Goal: Find specific page/section: Find specific page/section

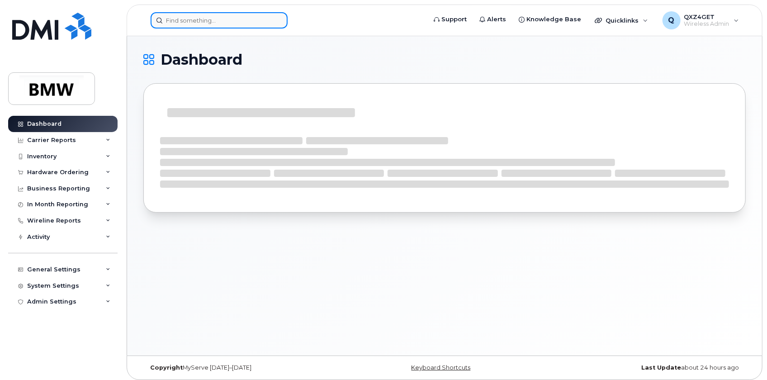
click at [188, 19] on input at bounding box center [219, 20] width 137 height 16
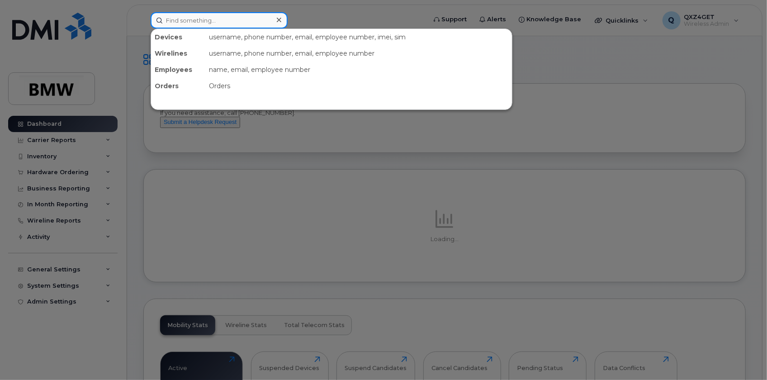
paste input "Bradley Benore"
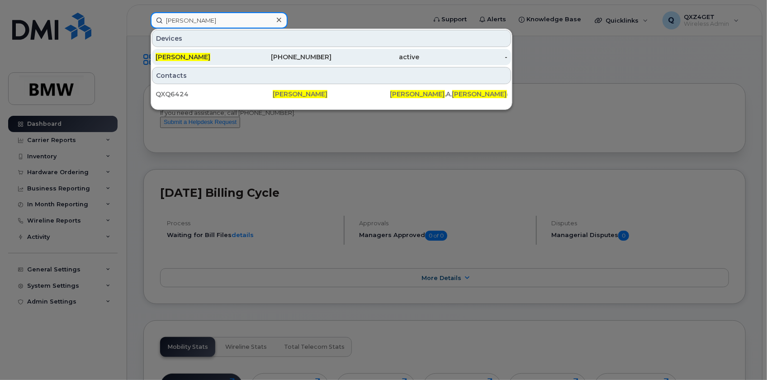
type input "Bradley Benore"
click at [187, 59] on span "Bradley Benore" at bounding box center [183, 57] width 55 height 8
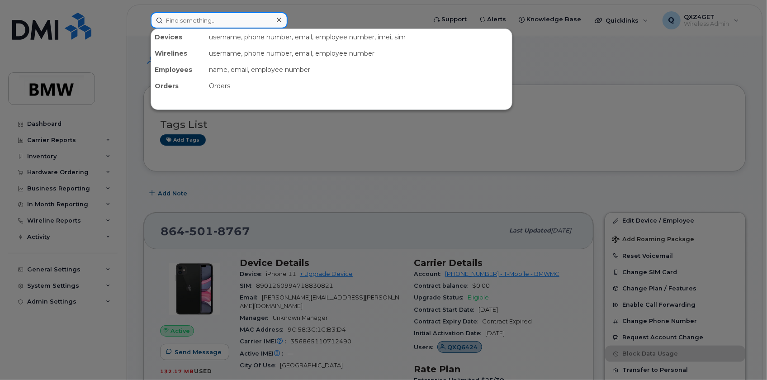
click at [199, 19] on input at bounding box center [219, 20] width 137 height 16
paste input "Kimberly Dill"
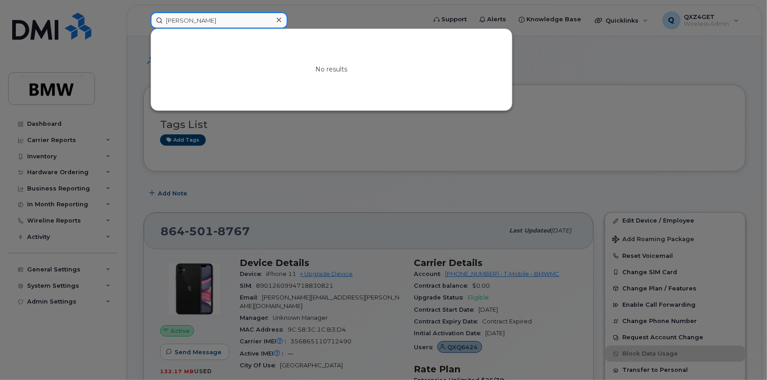
click at [192, 15] on input "Kimberly Dill" at bounding box center [219, 20] width 137 height 16
click at [224, 16] on input "Kimberly Dill" at bounding box center [219, 20] width 137 height 16
drag, startPoint x: 208, startPoint y: 19, endPoint x: 126, endPoint y: 20, distance: 81.9
click at [143, 19] on div "Kimberly Dill No results" at bounding box center [285, 20] width 284 height 16
paste input ".Dill@bmwmcext.com"
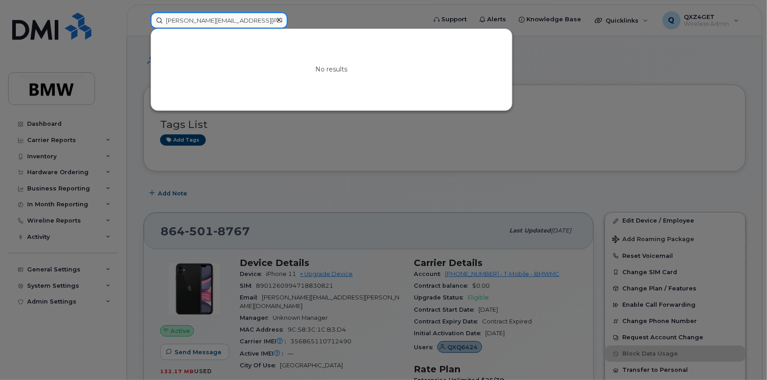
type input "Kimberly.Dill@bmwmcext.com"
click at [279, 18] on icon at bounding box center [279, 19] width 5 height 7
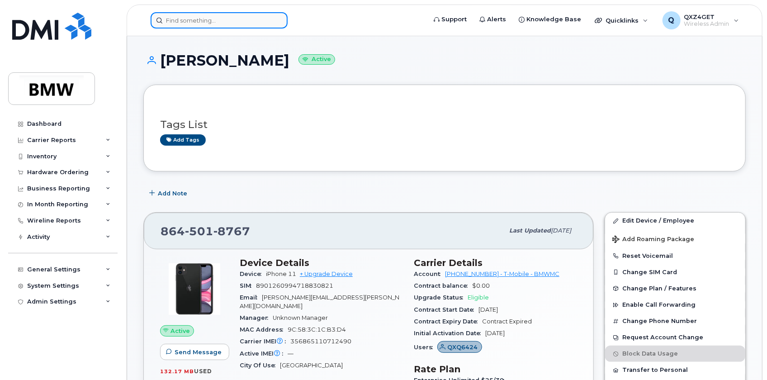
click at [165, 16] on input at bounding box center [219, 20] width 137 height 16
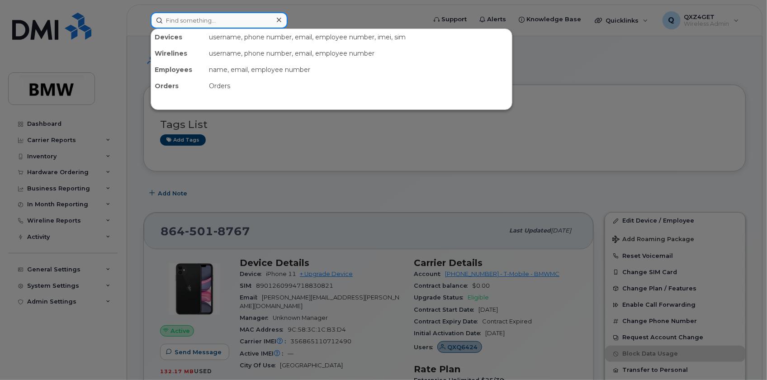
paste input "Patrice Carroll"
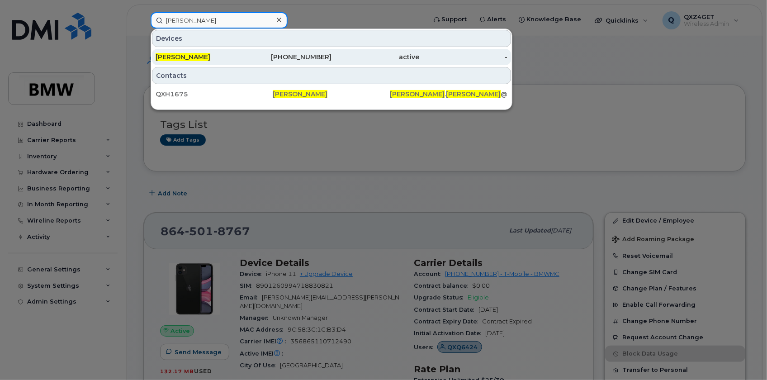
type input "Patrice Carroll"
click at [181, 54] on span "Patrice Carroll" at bounding box center [183, 57] width 55 height 8
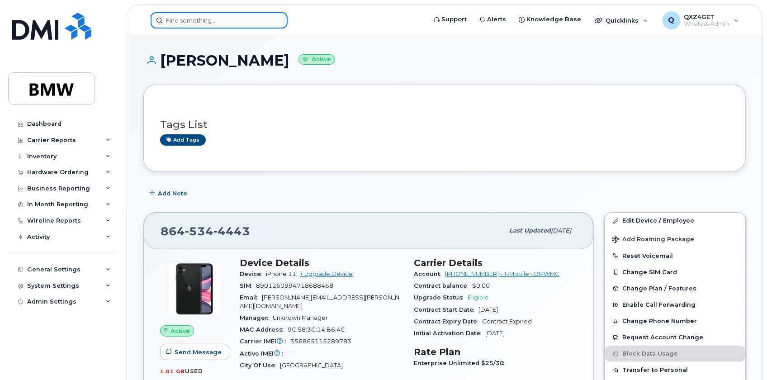
click at [180, 18] on input at bounding box center [219, 20] width 137 height 16
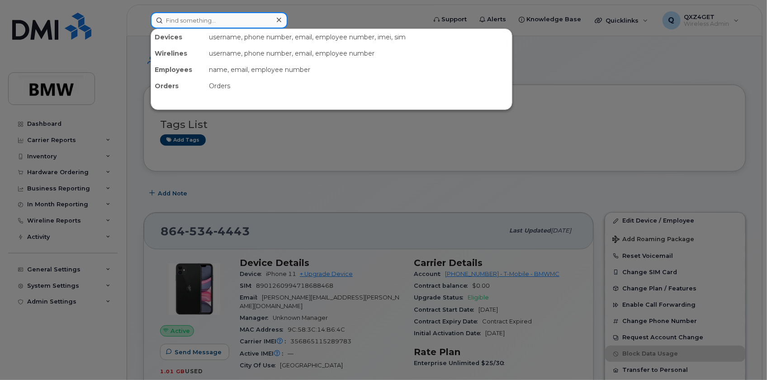
paste input "Mark Stockhofer"
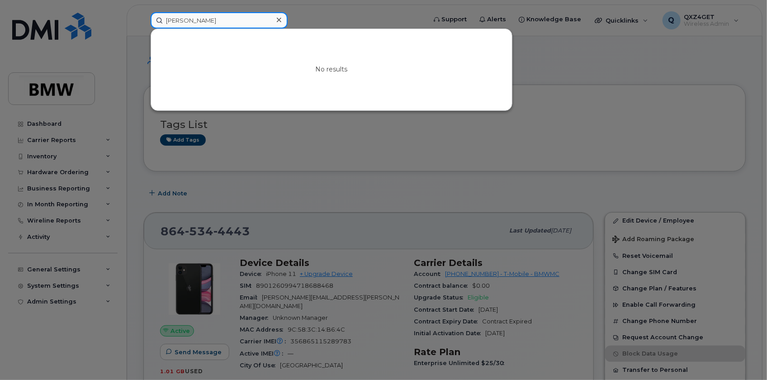
click at [217, 23] on input "Mark Stockhofer" at bounding box center [219, 20] width 137 height 16
drag, startPoint x: 205, startPoint y: 19, endPoint x: 119, endPoint y: 18, distance: 85.9
click at [143, 18] on div "Mark Stockhofer No results" at bounding box center [285, 20] width 284 height 16
paste input "Tyler Dean"
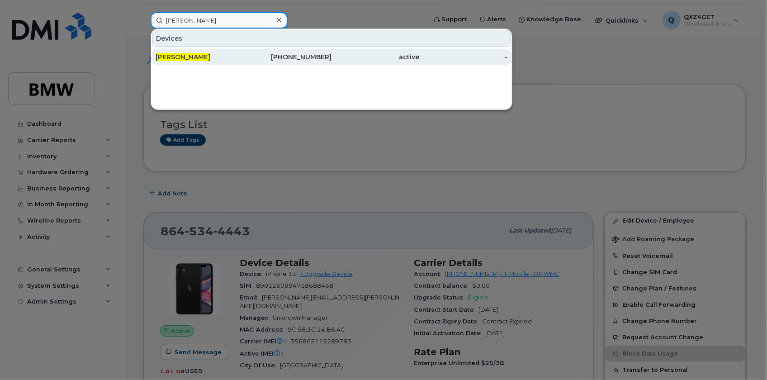
type input "Tyler Dean"
click at [183, 55] on span "Tyler Dean" at bounding box center [183, 57] width 55 height 8
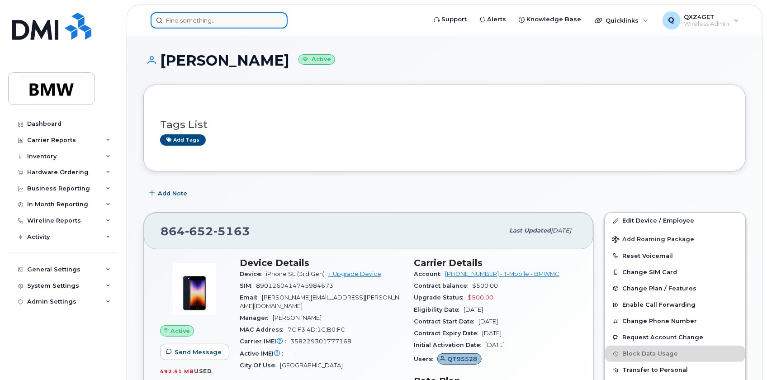
click at [194, 22] on input at bounding box center [219, 20] width 137 height 16
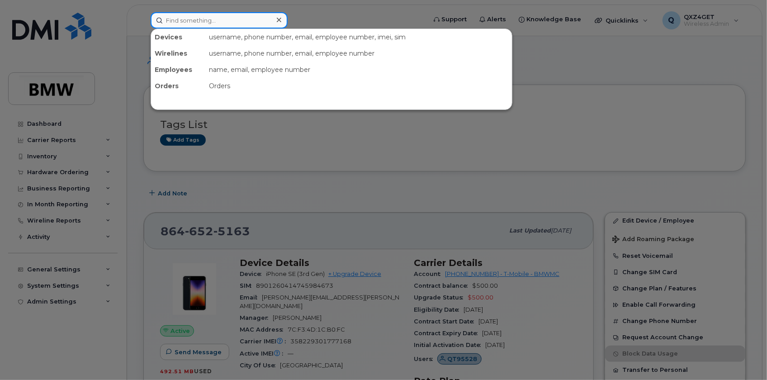
paste input "[PERSON_NAME]"
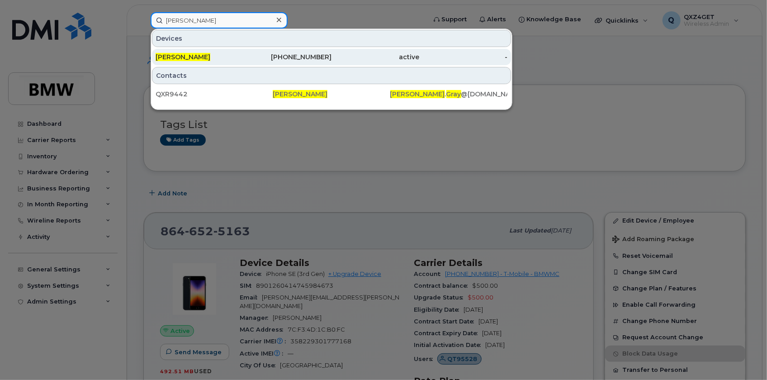
type input "[PERSON_NAME]"
click at [166, 56] on span "[PERSON_NAME]" at bounding box center [183, 57] width 55 height 8
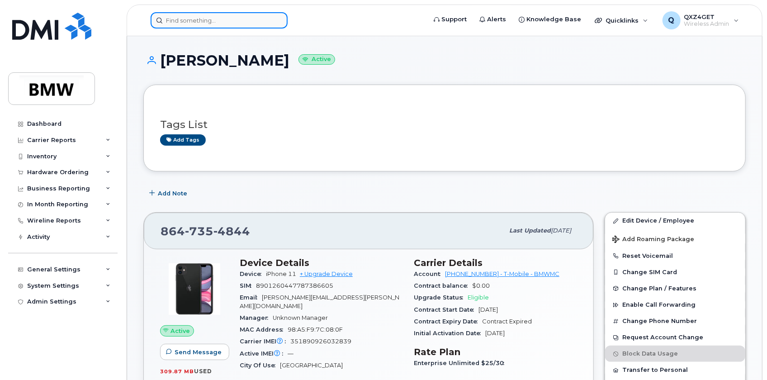
click at [205, 14] on input at bounding box center [219, 20] width 137 height 16
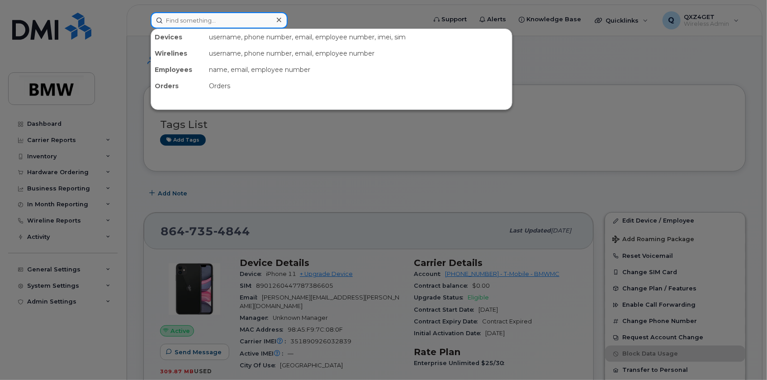
paste input "[PERSON_NAME]"
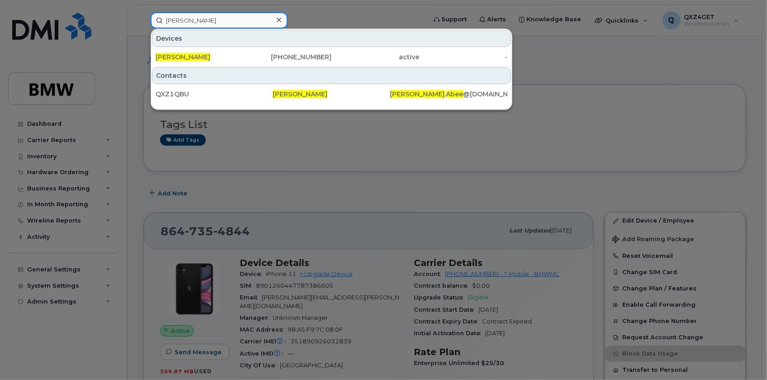
click at [213, 19] on input "[PERSON_NAME]" at bounding box center [219, 20] width 137 height 16
drag, startPoint x: 213, startPoint y: 19, endPoint x: 128, endPoint y: 14, distance: 86.1
click at [143, 14] on div "Daniel Abee Devices Daniel Abee 864-905-2783 active - Contacts QXZ1QBU Daniel A…" at bounding box center [285, 20] width 284 height 16
paste input "Anthony Avarillo"
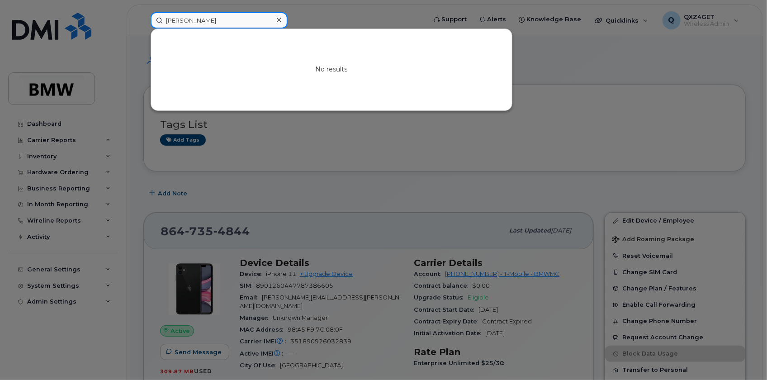
click at [220, 20] on input "Anthony Avarillo" at bounding box center [219, 20] width 137 height 16
drag, startPoint x: 224, startPoint y: 23, endPoint x: 153, endPoint y: 16, distance: 71.8
click at [153, 16] on input "Anthony Avarillo" at bounding box center [219, 20] width 137 height 16
paste input "John Lowry"
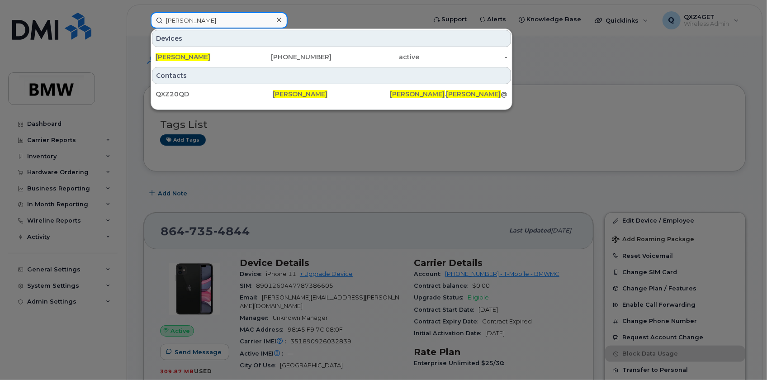
drag, startPoint x: 205, startPoint y: 23, endPoint x: 158, endPoint y: 24, distance: 47.0
click at [158, 24] on input "John Lowry" at bounding box center [219, 20] width 137 height 16
paste input "Gary Chernez"
drag, startPoint x: 214, startPoint y: 18, endPoint x: 127, endPoint y: 23, distance: 87.8
click at [143, 23] on div "Gary Chernez Devices Gary Chernez 864-551-3031 active - Contacts QXZ5W3i Gary C…" at bounding box center [285, 20] width 284 height 16
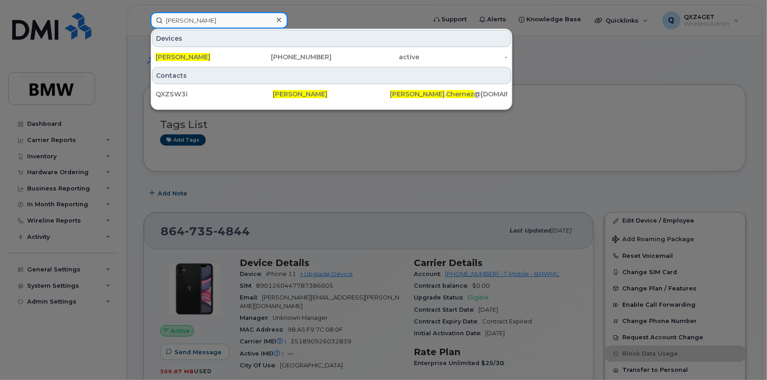
paste input "Austin Wise"
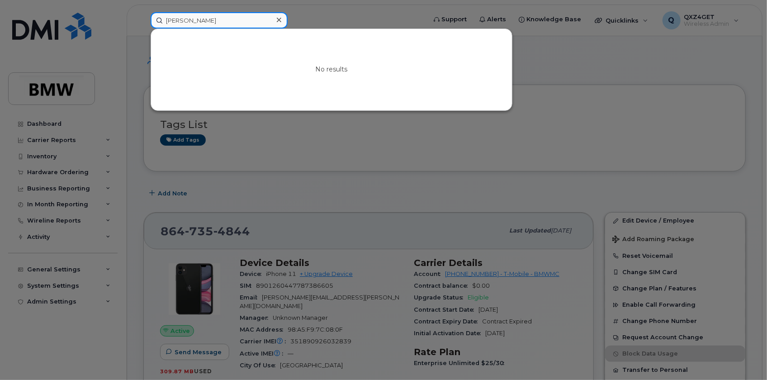
type input "Austin Wise"
drag, startPoint x: 213, startPoint y: 23, endPoint x: 166, endPoint y: 20, distance: 47.6
click at [166, 20] on input "Austin Wise" at bounding box center [219, 20] width 137 height 16
click at [274, 19] on div at bounding box center [278, 20] width 13 height 13
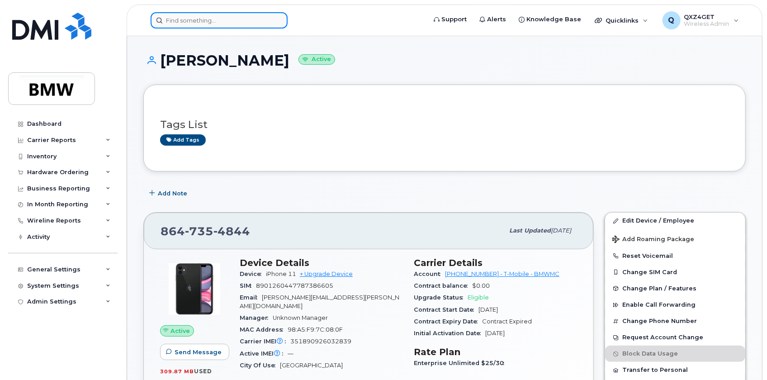
click at [208, 21] on input at bounding box center [219, 20] width 137 height 16
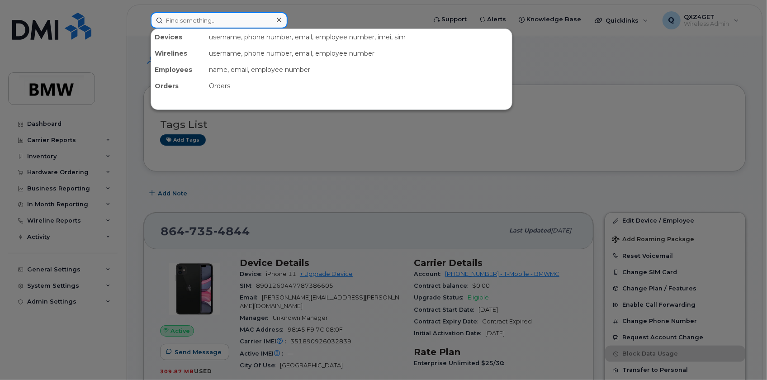
paste input "Austin.WA.Wise@bmwmcext.com"
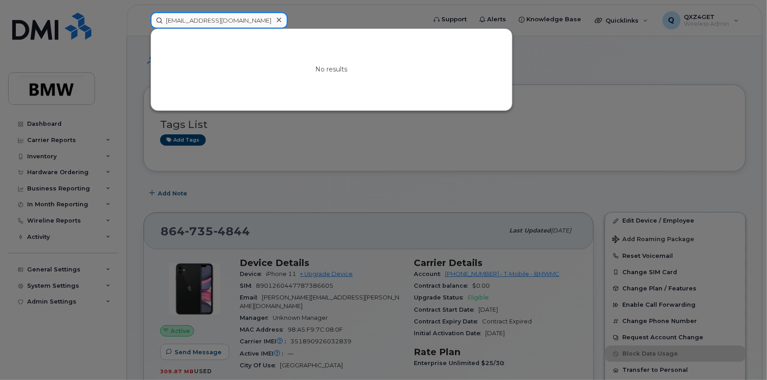
type input "Austin.WA.Wise@bmwmcext.com"
click at [277, 21] on icon at bounding box center [279, 20] width 5 height 5
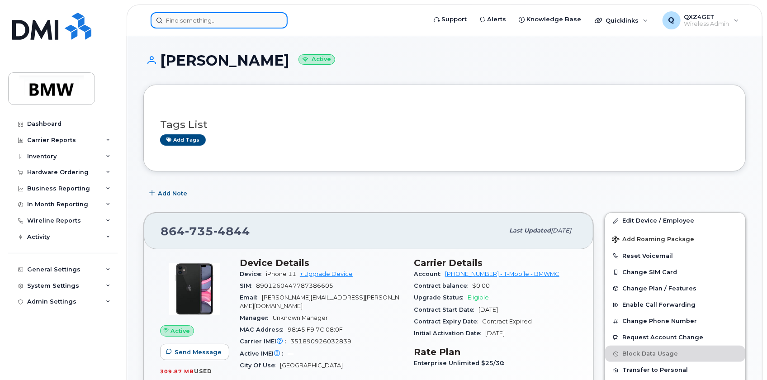
click at [182, 22] on input at bounding box center [219, 20] width 137 height 16
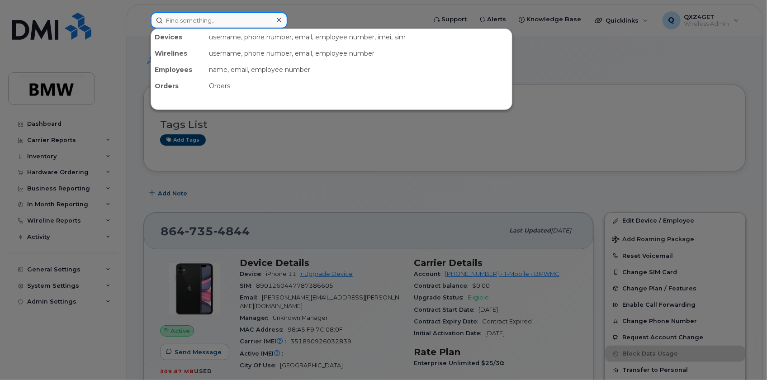
paste input "tyler.smiley@bmwmc.com"
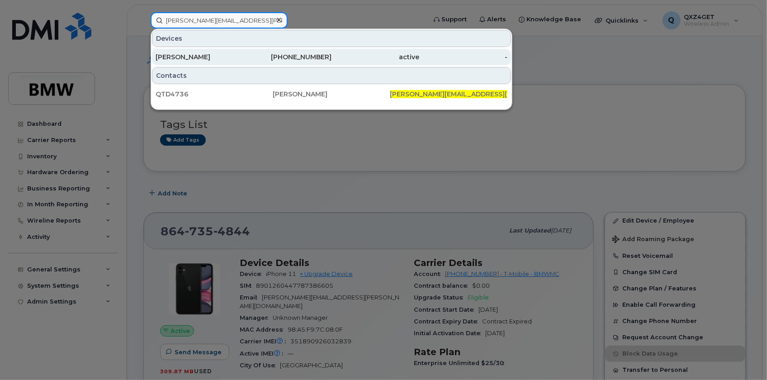
type input "tyler.smiley@bmwmc.com"
click at [187, 57] on div "Tyler Smiley" at bounding box center [200, 56] width 88 height 9
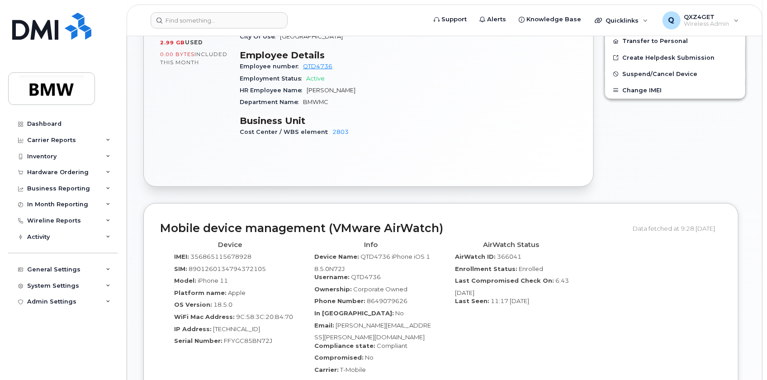
scroll to position [321, 0]
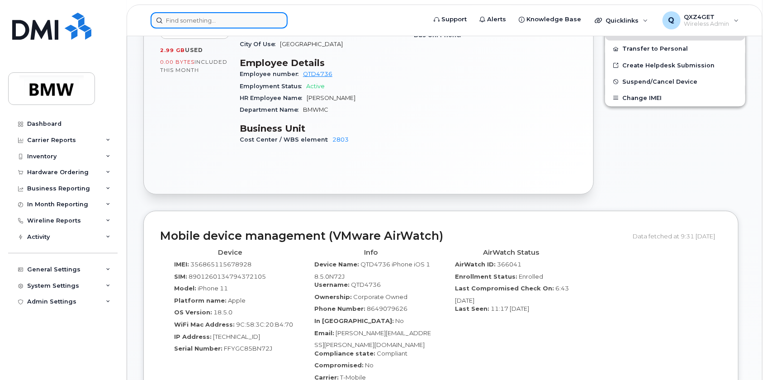
click at [194, 25] on input at bounding box center [219, 20] width 137 height 16
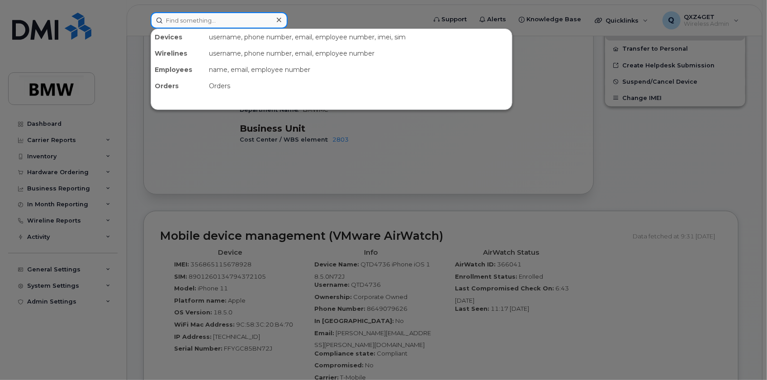
paste input "karla.crowe@bmwmc.com"
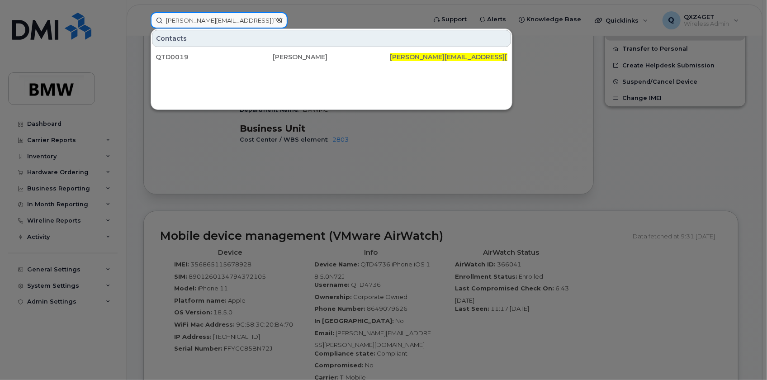
type input "karla.crowe@bmwmc.com"
drag, startPoint x: 253, startPoint y: 21, endPoint x: 119, endPoint y: 17, distance: 133.9
click at [143, 17] on div "karla.crowe@bmwmc.com Contacts QTD0019 Karla Crowe karla.crowe@bmwmc.com" at bounding box center [285, 20] width 284 height 16
click at [279, 19] on icon at bounding box center [279, 20] width 5 height 5
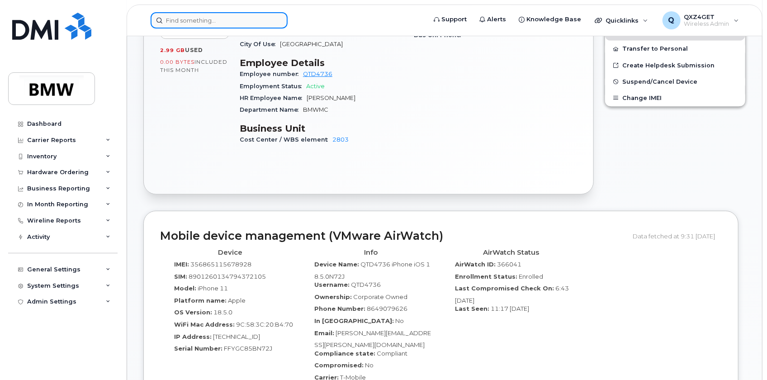
click at [248, 23] on input at bounding box center [219, 20] width 137 height 16
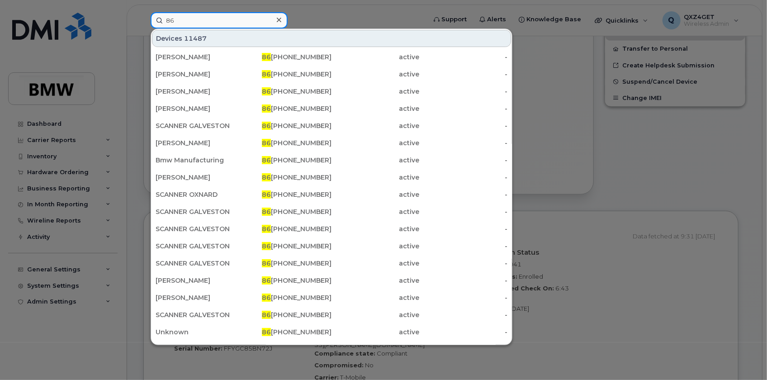
type input "8"
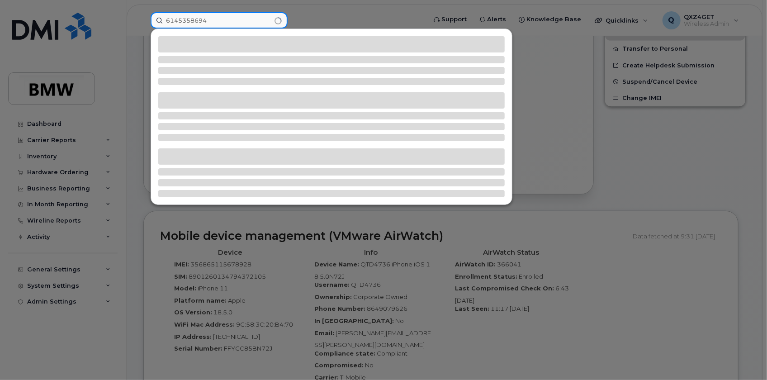
type input "6145358694"
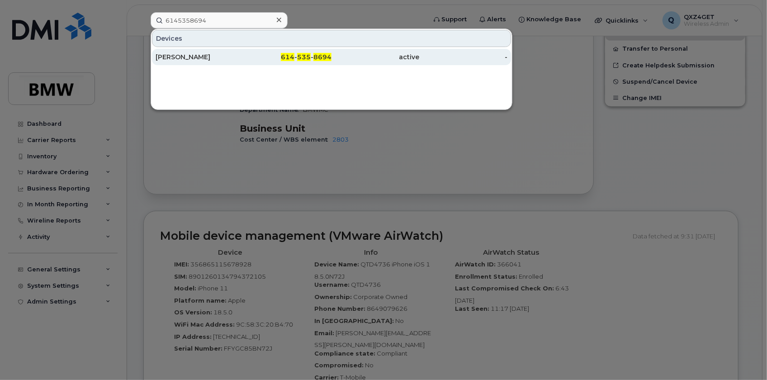
click at [185, 55] on div "DAVID MILHEIM" at bounding box center [200, 56] width 88 height 9
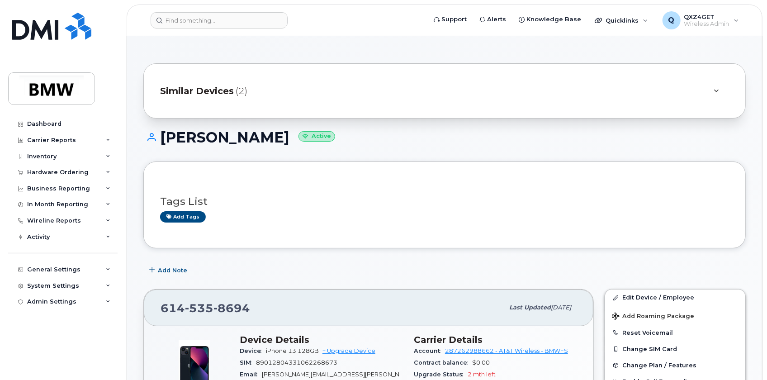
click at [194, 88] on span "Similar Devices" at bounding box center [197, 91] width 74 height 13
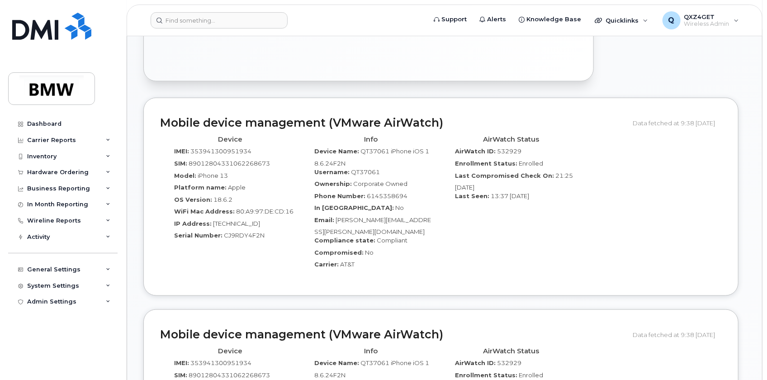
scroll to position [575, 0]
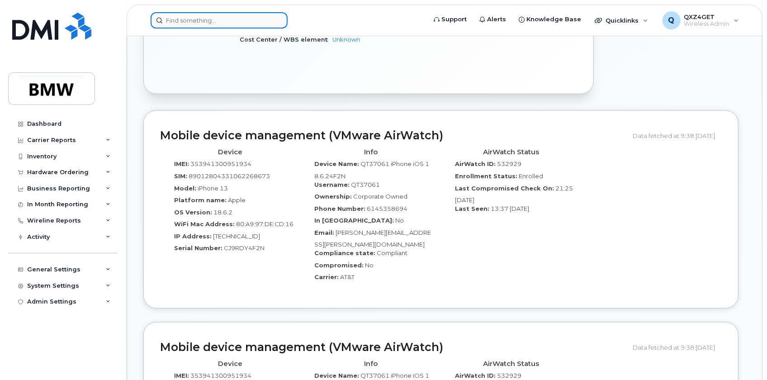
click at [191, 18] on input at bounding box center [219, 20] width 137 height 16
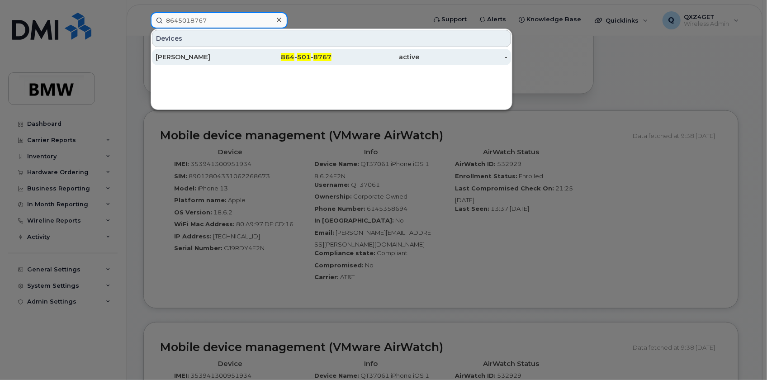
type input "8645018767"
click at [170, 56] on div "[PERSON_NAME]" at bounding box center [200, 56] width 88 height 9
